Goal: Communication & Community: Answer question/provide support

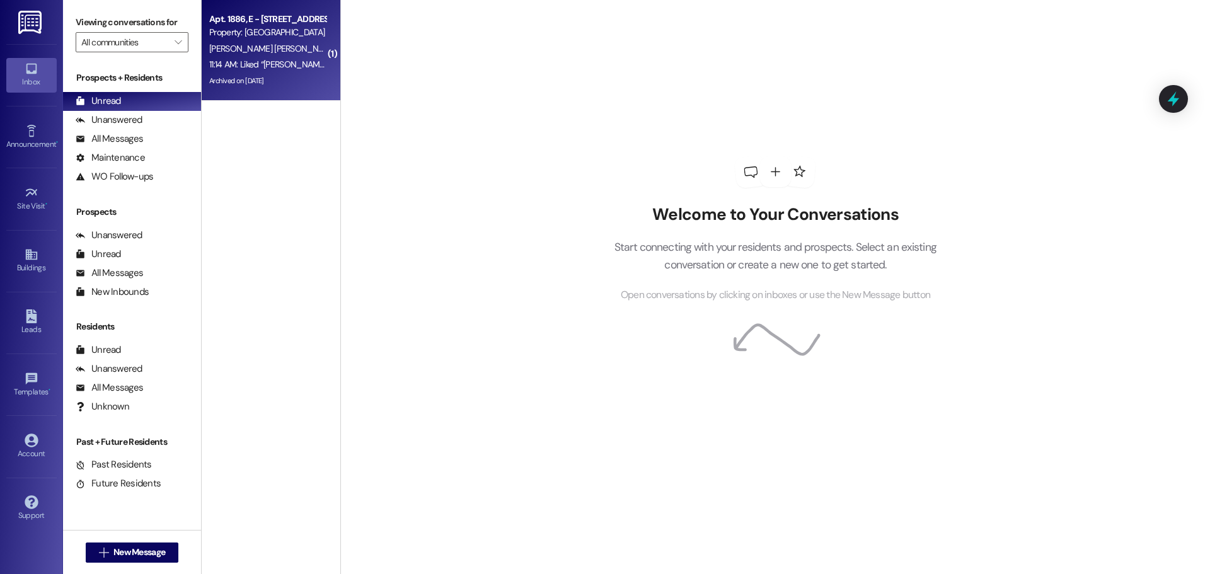
click at [250, 38] on div "Property: [GEOGRAPHIC_DATA]" at bounding box center [267, 32] width 117 height 13
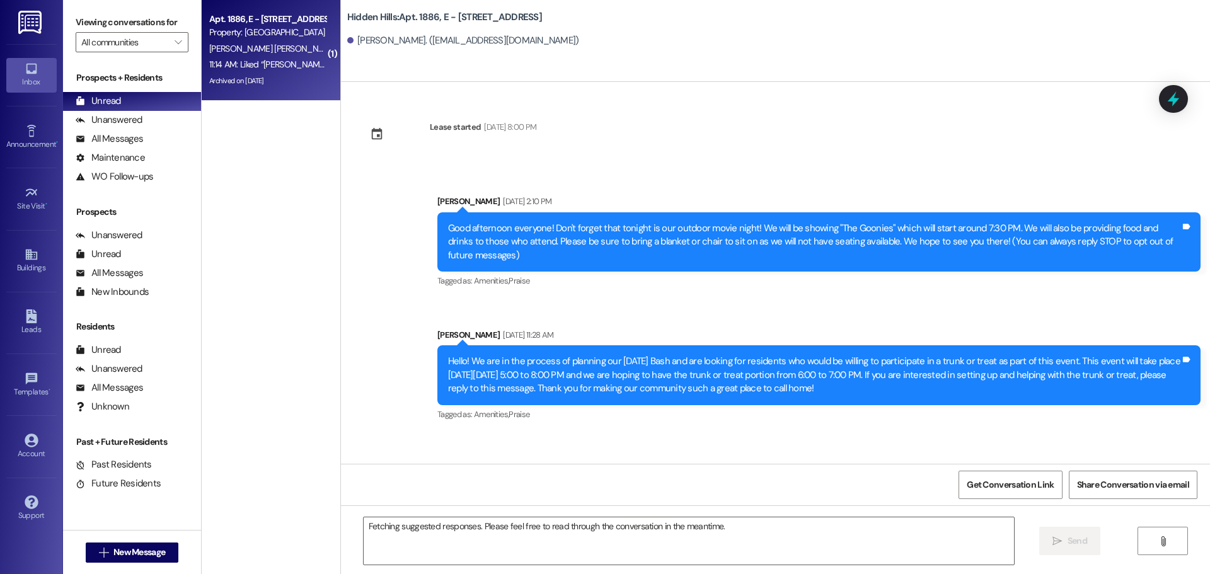
scroll to position [12234, 0]
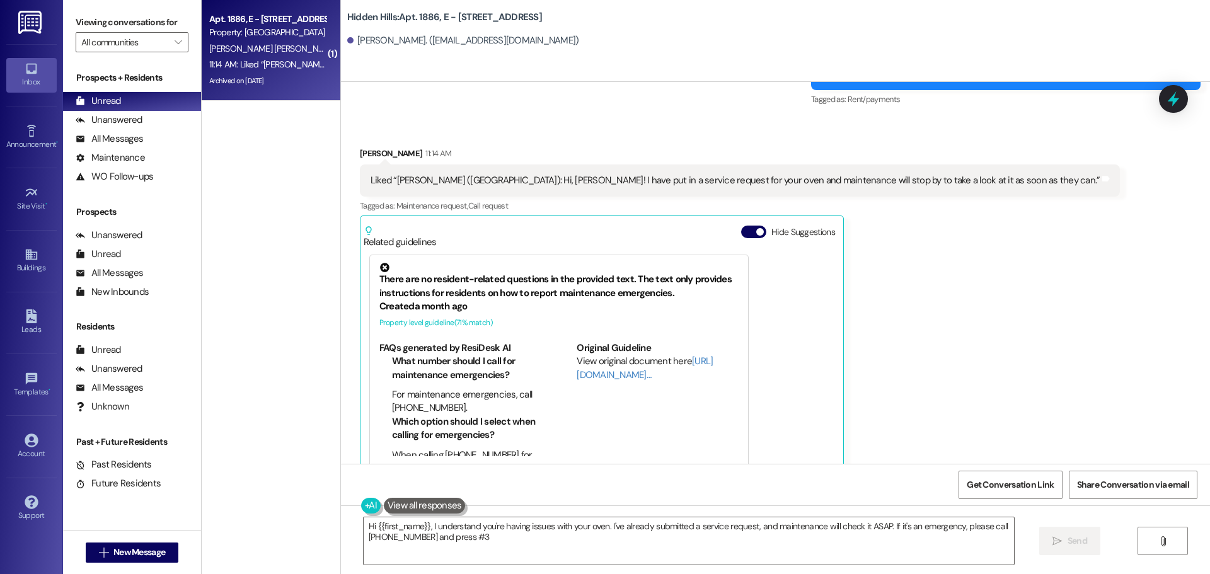
type textarea "Hi {{first_name}}, I understand you're having issues with your oven. I've alrea…"
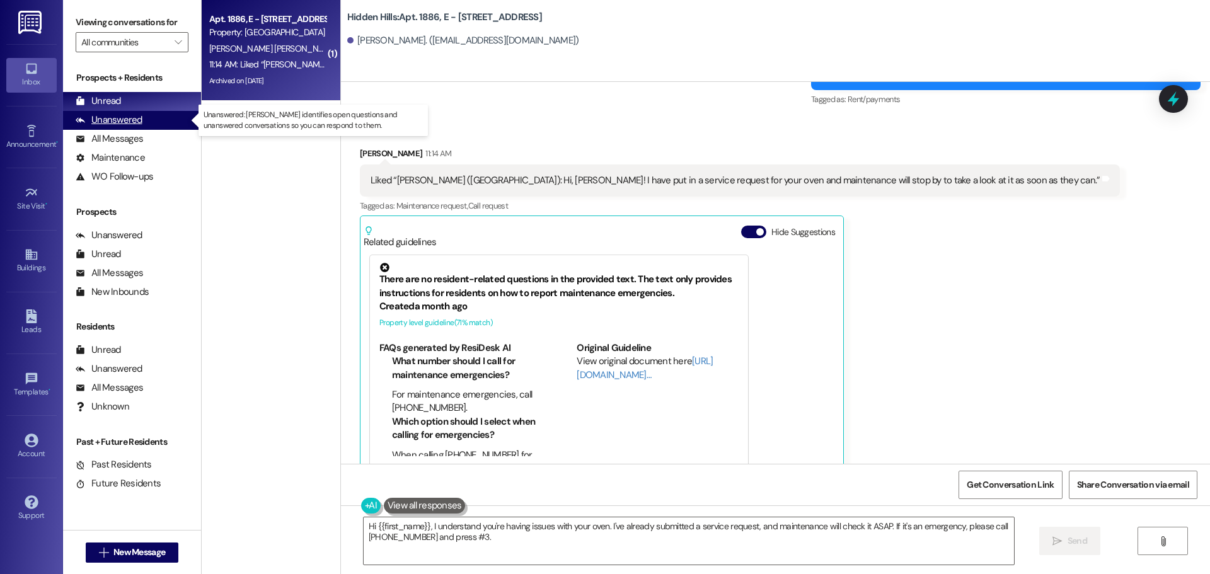
click at [123, 119] on div "Unanswered" at bounding box center [109, 119] width 67 height 13
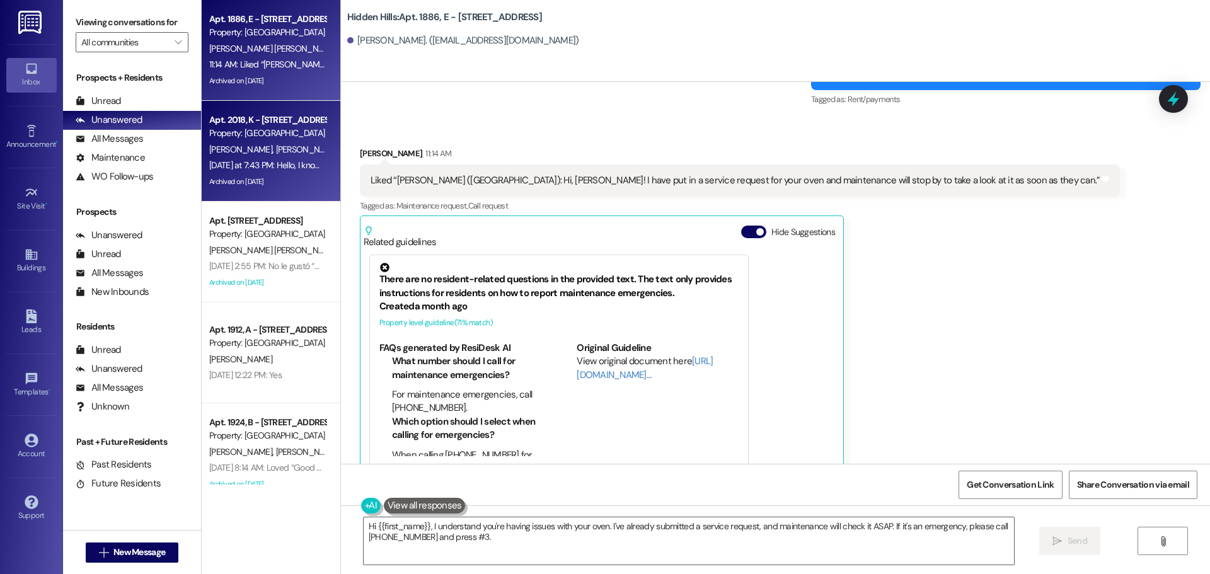
click at [248, 158] on div "[DATE] at 7:43 PM: Hello, I know it’s [DATE] but in the outside lamp there is a…" at bounding box center [267, 166] width 119 height 16
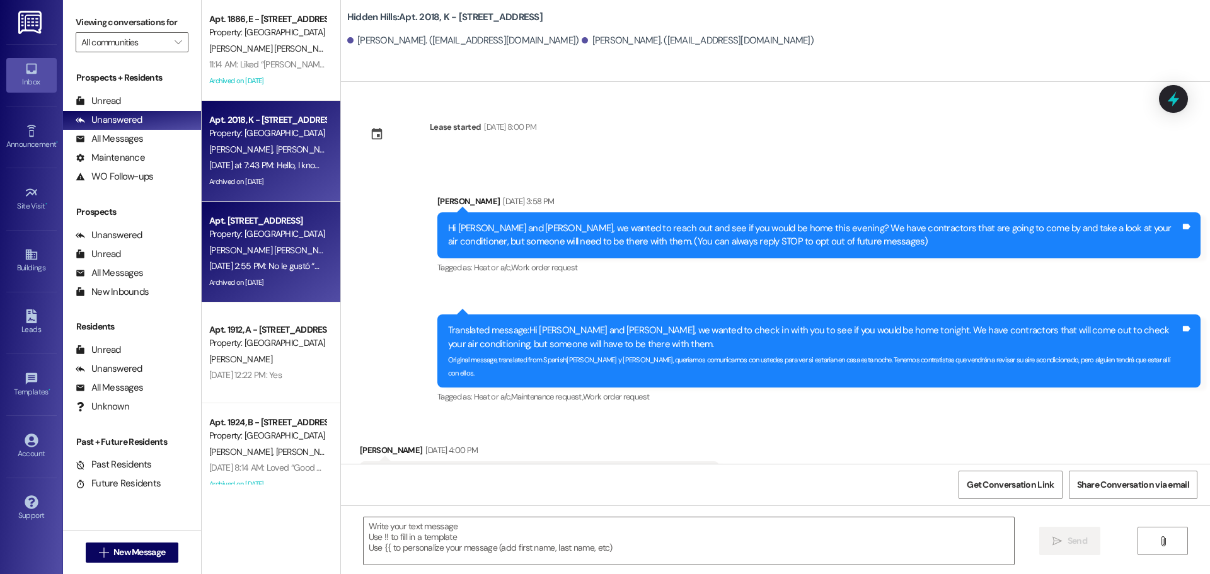
type textarea "Fetching suggested responses. Please feel free to read through the conversation…"
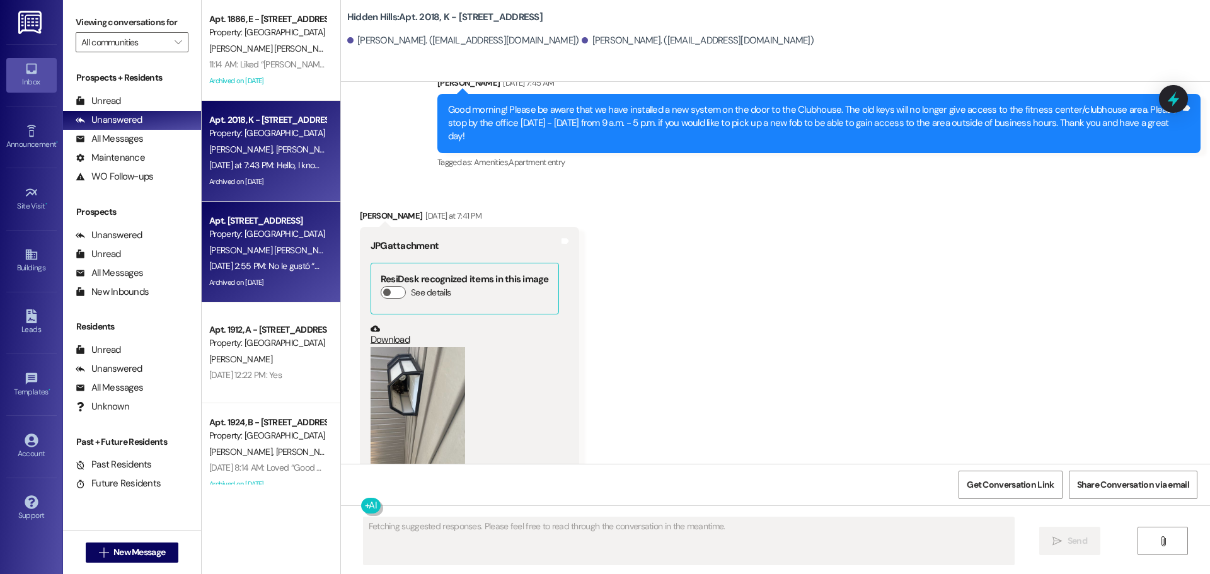
scroll to position [29863, 0]
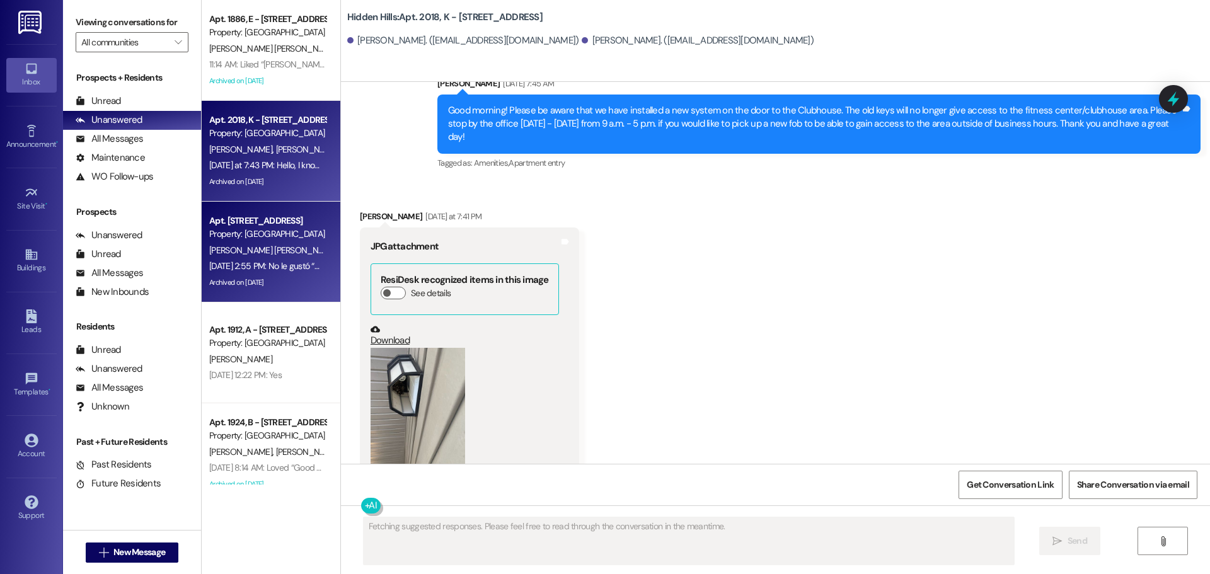
click at [262, 250] on span "[PERSON_NAME] [PERSON_NAME]" at bounding box center [275, 249] width 132 height 11
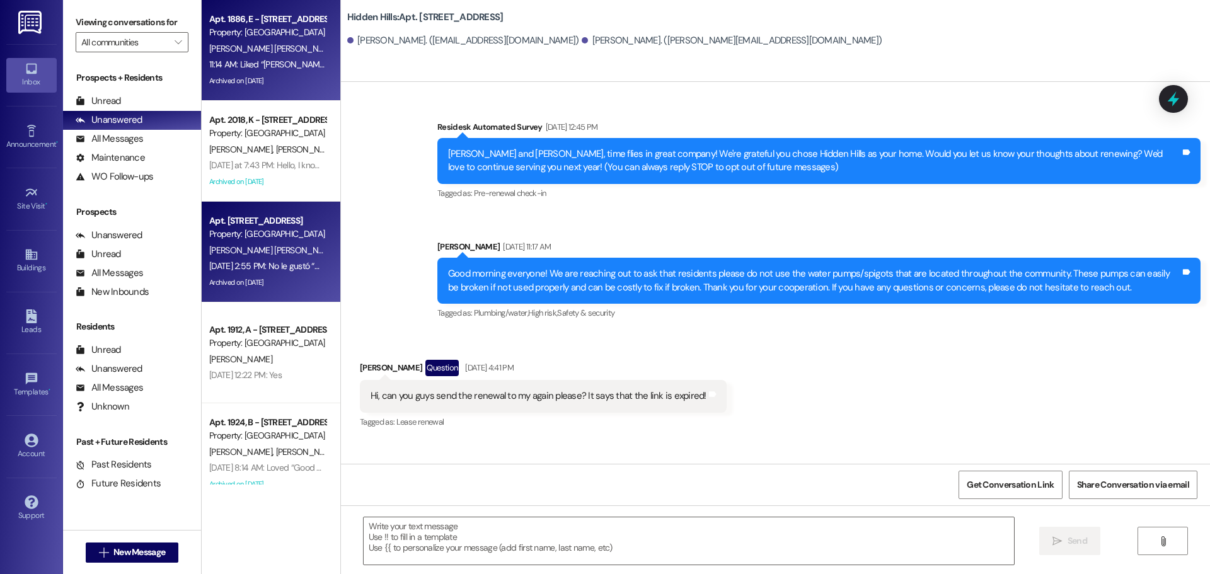
type textarea "Fetching suggested responses. Please feel free to read through the conversation…"
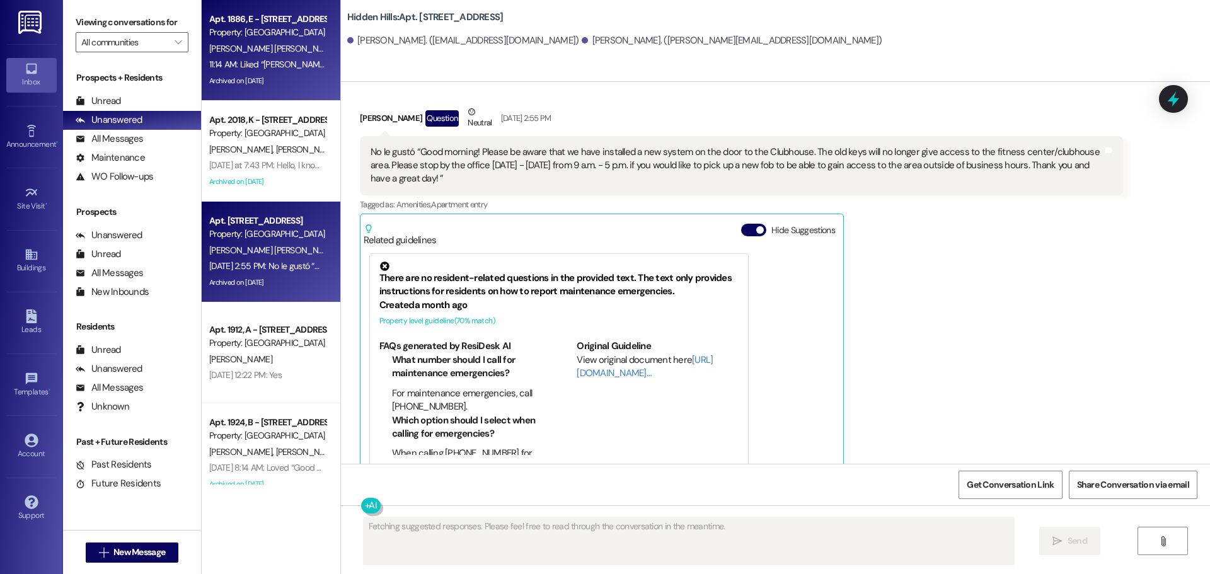
click at [246, 71] on div "11:14 AM: Liked “[PERSON_NAME] ([GEOGRAPHIC_DATA]): Hi, [PERSON_NAME]! I have p…" at bounding box center [267, 65] width 119 height 16
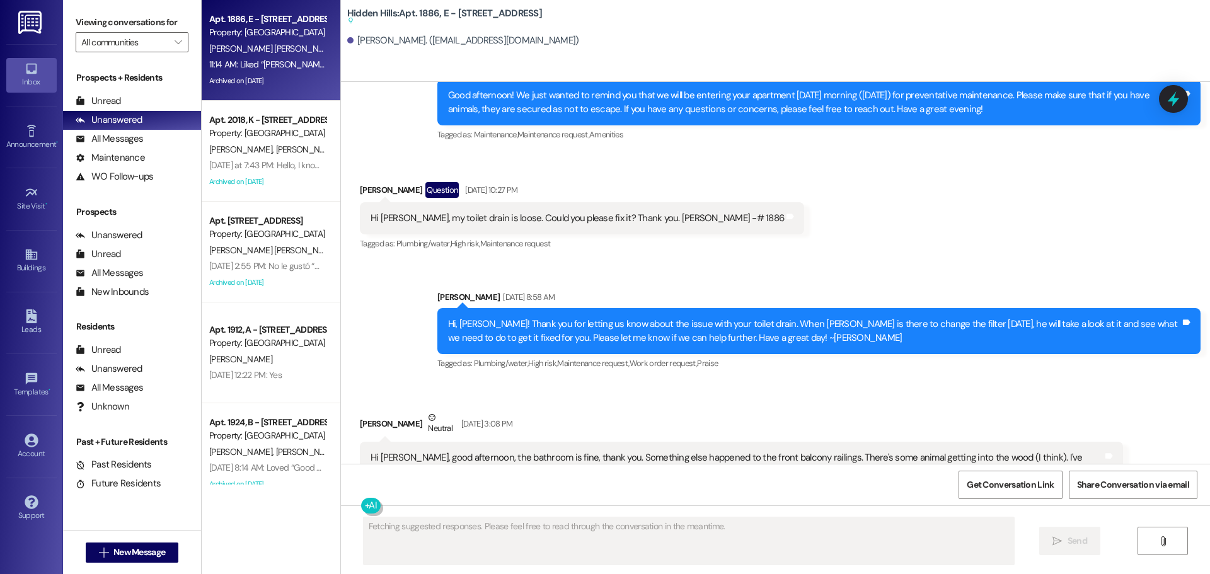
scroll to position [12234, 0]
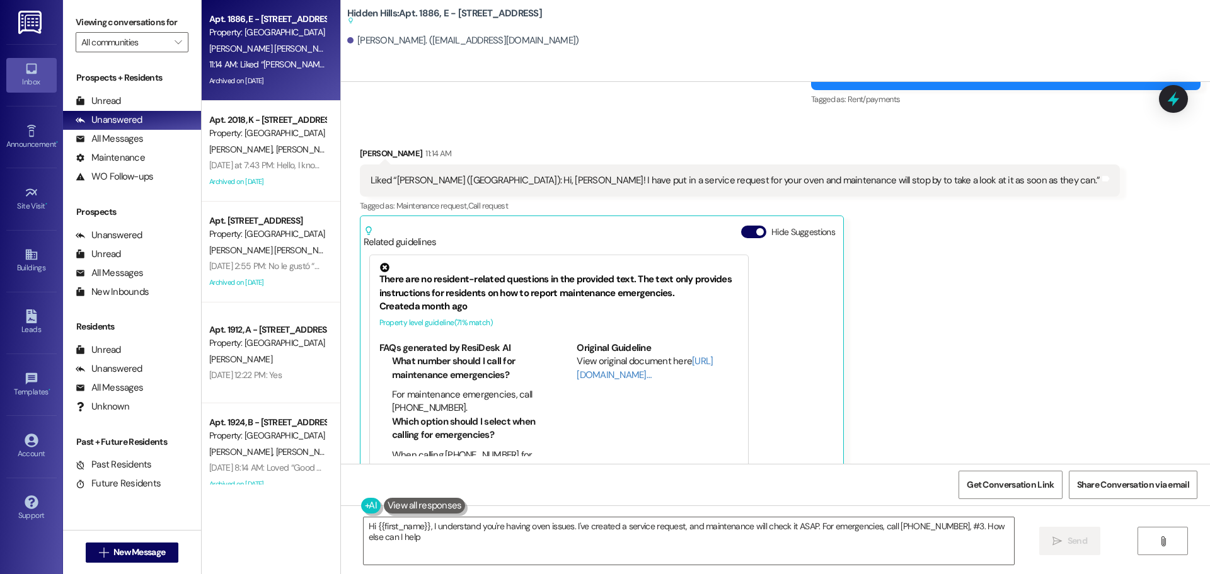
type textarea "Hi {{first_name}}, I understand you're having oven issues. I've created a servi…"
